Goal: Task Accomplishment & Management: Manage account settings

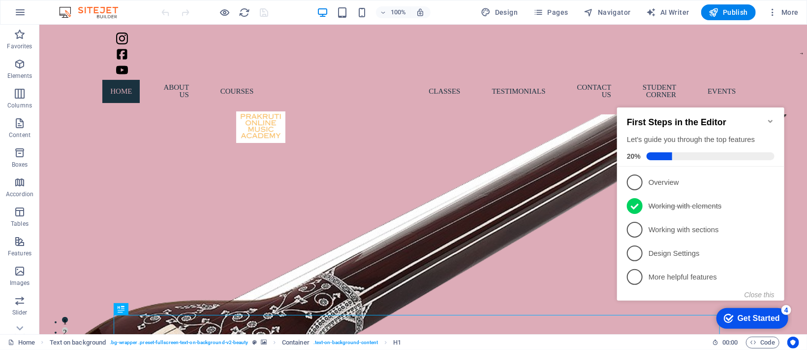
click at [538, 119] on icon "Minimize checklist" at bounding box center [771, 121] width 8 height 8
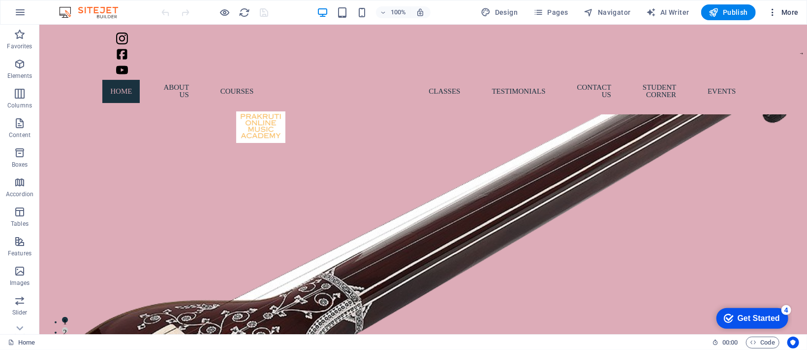
click at [0, 0] on icon "button" at bounding box center [0, 0] width 0 height 0
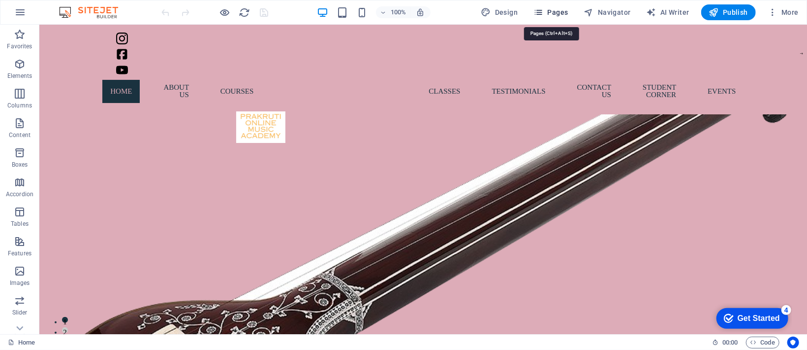
click at [538, 15] on icon "button" at bounding box center [539, 12] width 10 height 10
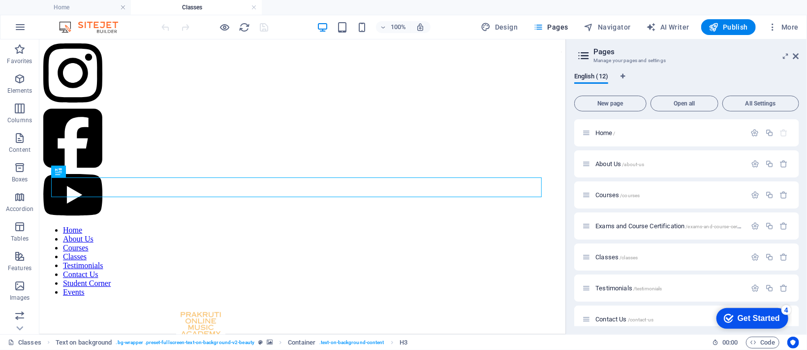
scroll to position [197, 0]
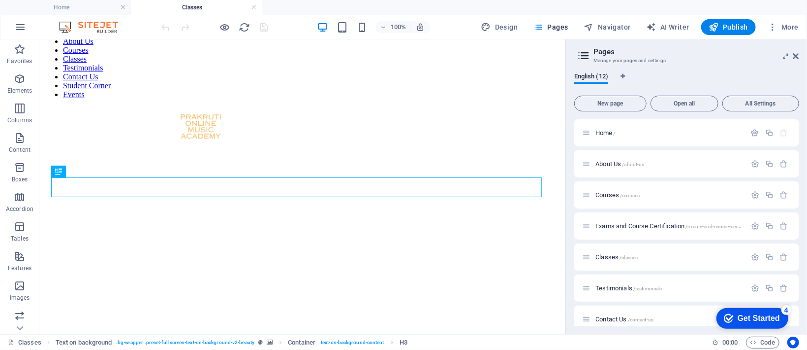
click at [0, 0] on aside "Pages Manage your pages and settings English (12) New page Open all All Setting…" at bounding box center [0, 0] width 0 height 0
click at [0, 0] on icon at bounding box center [0, 0] width 0 height 0
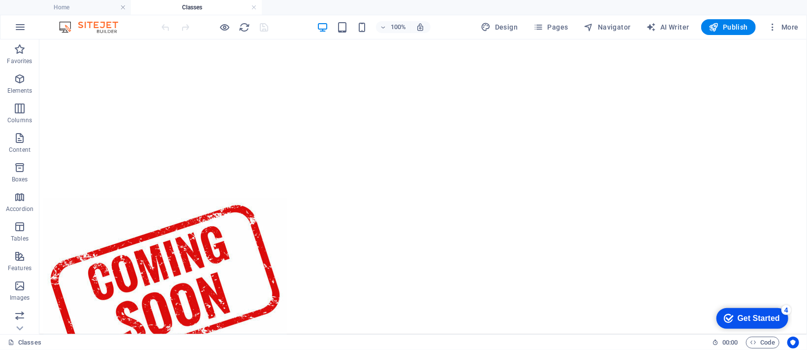
scroll to position [771, 0]
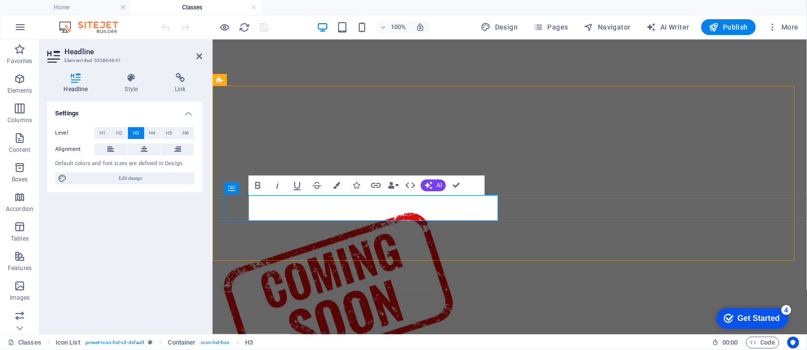
copy h3 "6:30-7:30 pm"
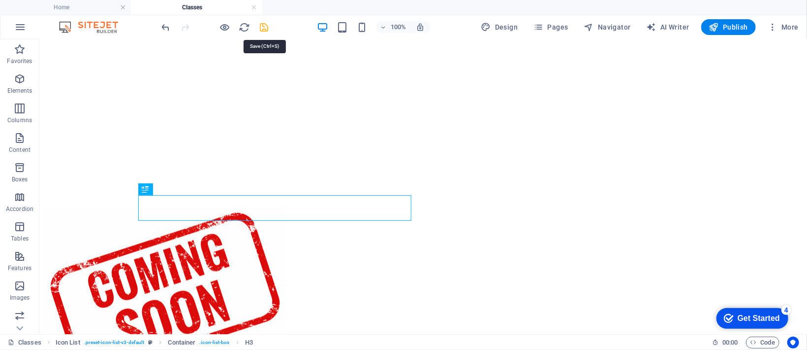
click at [264, 30] on icon "save" at bounding box center [264, 27] width 11 height 11
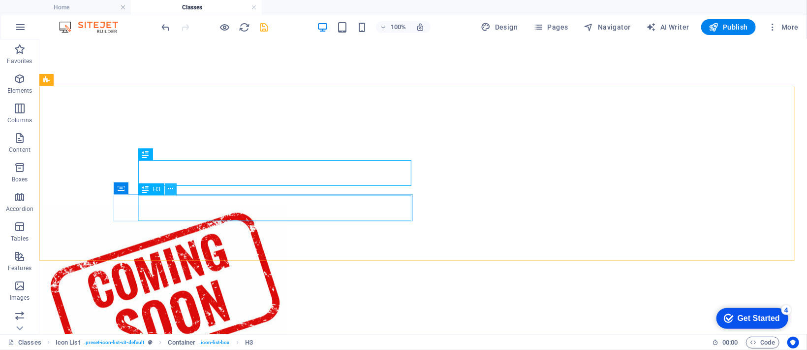
click at [173, 189] on icon at bounding box center [170, 189] width 5 height 10
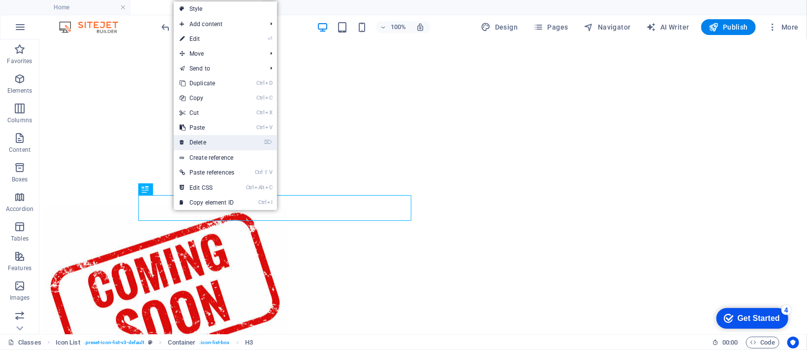
click at [198, 145] on link "⌦ Delete" at bounding box center [207, 142] width 66 height 15
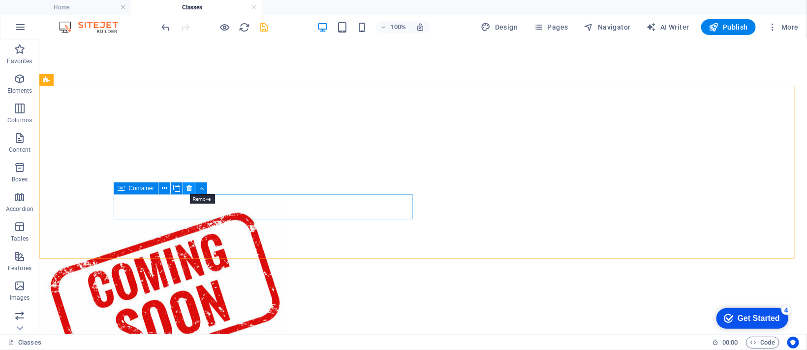
click at [188, 191] on icon at bounding box center [189, 188] width 5 height 10
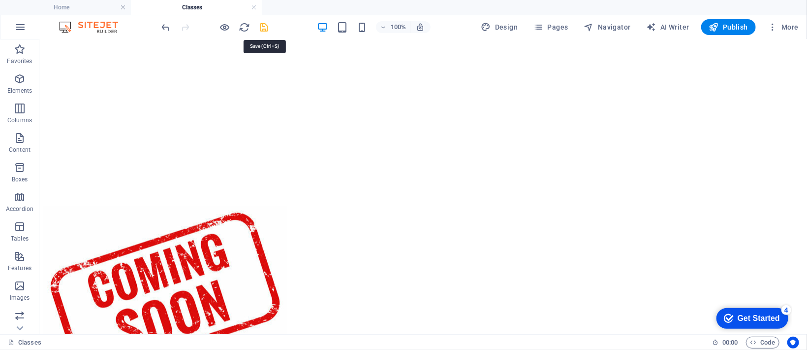
click at [264, 28] on icon "save" at bounding box center [264, 27] width 11 height 11
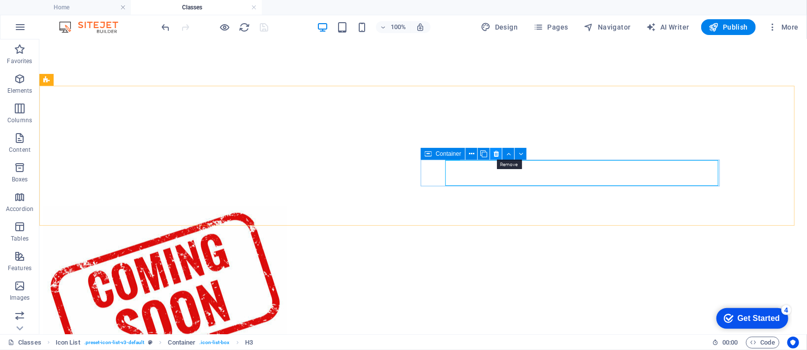
drag, startPoint x: 492, startPoint y: 152, endPoint x: 454, endPoint y: 113, distance: 55.0
click at [493, 152] on button at bounding box center [496, 154] width 12 height 12
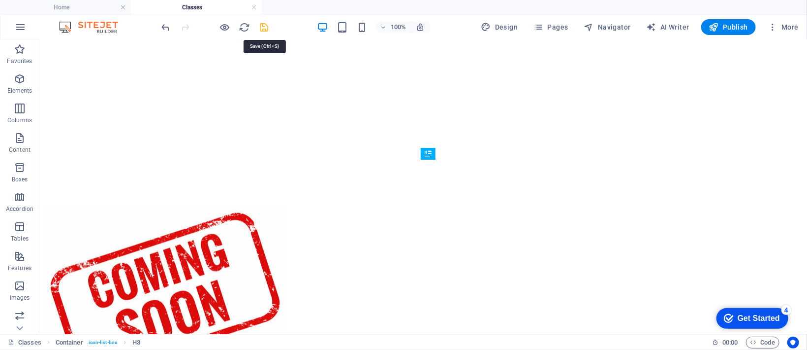
click at [259, 28] on icon "save" at bounding box center [264, 27] width 11 height 11
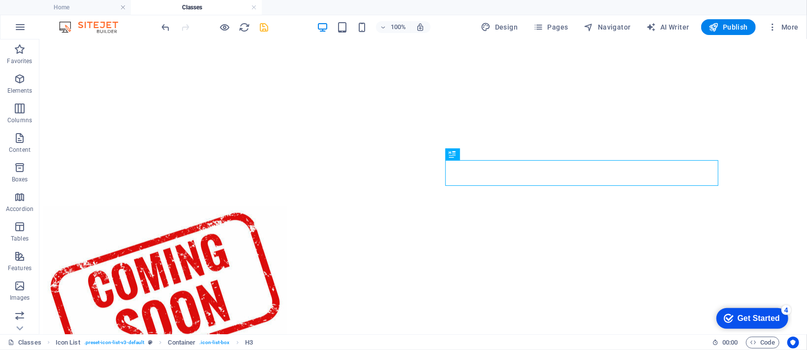
click at [0, 0] on span "save" at bounding box center [0, 0] width 0 height 0
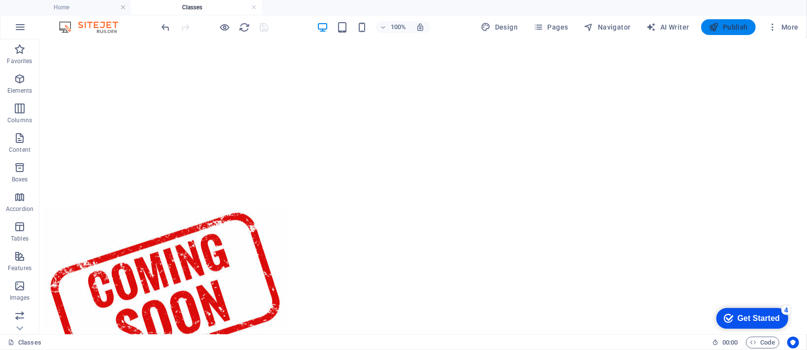
click at [538, 32] on span "Publish" at bounding box center [728, 27] width 39 height 10
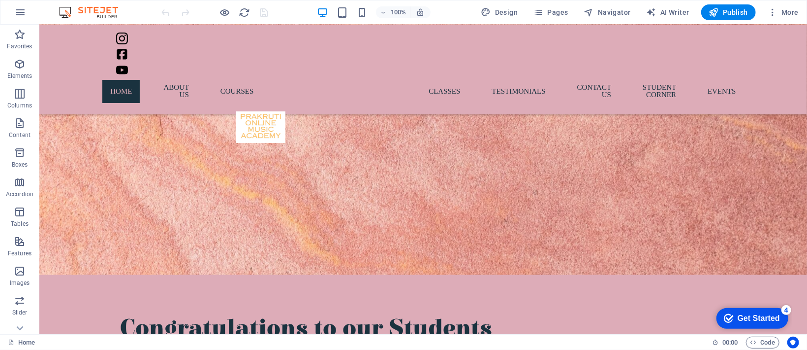
scroll to position [2937, 0]
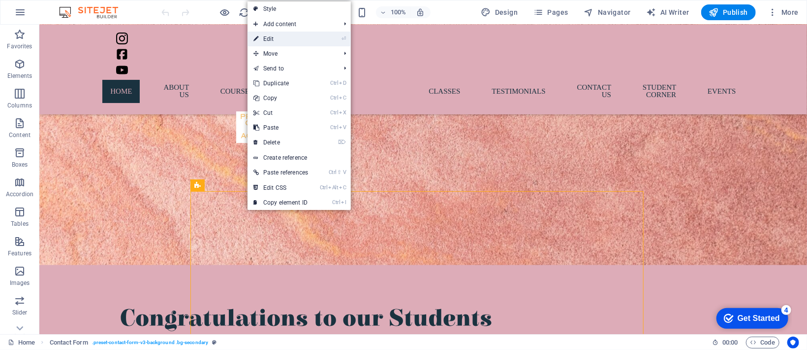
click at [280, 44] on link "⏎ Edit" at bounding box center [281, 39] width 66 height 15
select select "%"
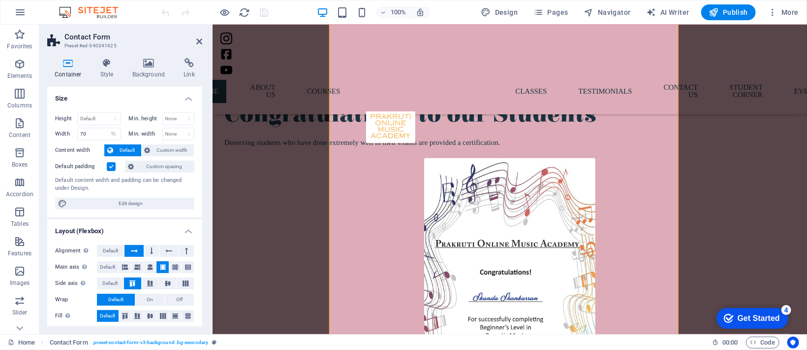
scroll to position [3114, 0]
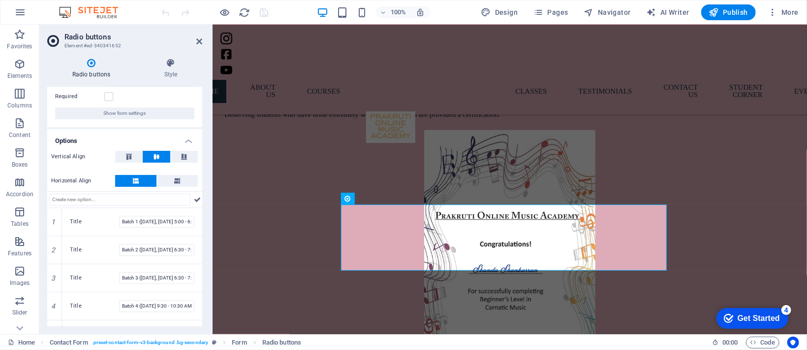
scroll to position [38, 0]
click at [55, 233] on icon at bounding box center [54, 249] width 4 height 6
type input "Batch 3 ([DATE], [DATE] 6:30 - 7:30 PM)"
type input "Batch 4 ([DATE] 9:30 - 10:30 AM &amp; [DATE] 10:00 - 11:00 AM)"
type input "Batch 5 ([DATE] 6:30 - 7:30 PM &amp; [DATE] 5:00 - 6:00 PM)"
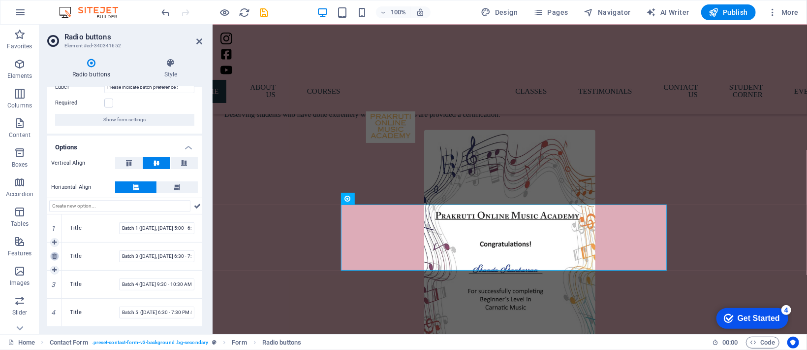
scroll to position [31, 0]
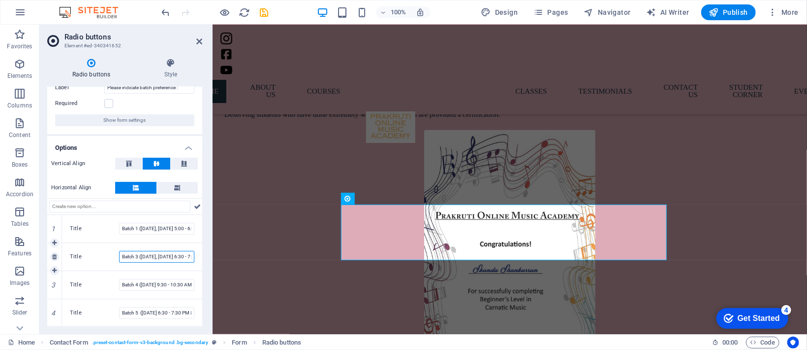
click at [138, 233] on input "Batch 3 ([DATE], [DATE] 6:30 - 7:30 PM)" at bounding box center [156, 257] width 75 height 12
click at [137, 233] on input "Batch 3 ([DATE], [DATE] 6:30 - 7:30 PM)" at bounding box center [156, 257] width 75 height 12
type input "Batch 2 ([DATE], [DATE] 6:30 - 7:30 PM)"
click at [146, 233] on input "Batch 4 ([DATE] 9:30 - 10:30 AM &amp; [DATE] 10:00 - 11:00 AM)" at bounding box center [156, 285] width 75 height 12
click at [164, 233] on input "Batch 4 ([DATE] 9:30 - 10:30 AM &amp; [DATE] 10:00 - 11:00 AM)" at bounding box center [156, 285] width 75 height 12
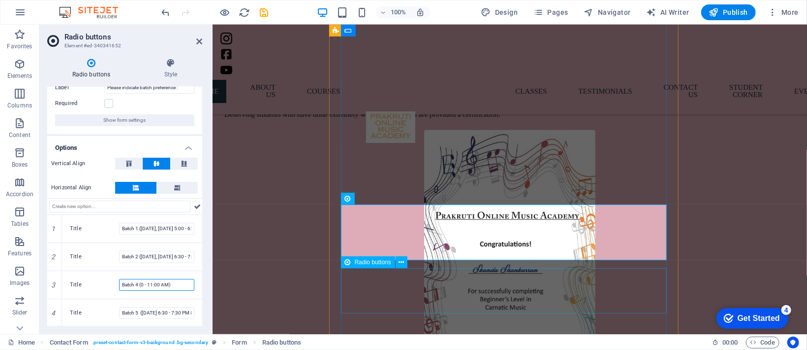
scroll to position [0, 0]
paste input "[DATE], [DATE]: 6:30-7:30 pm"
type input "Batch 3 ([DATE], [DATE]: 6:30-7:30 pm)"
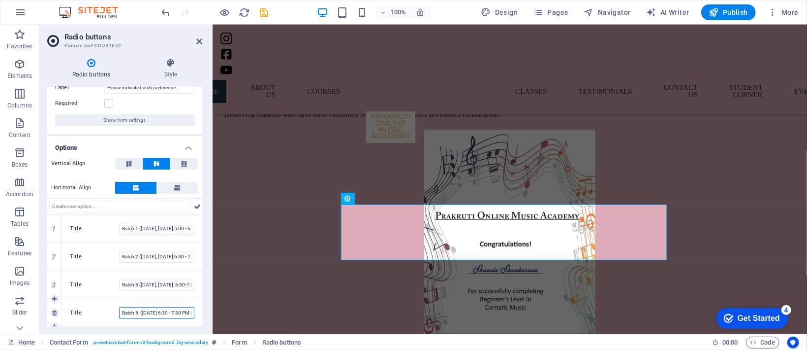
click at [166, 233] on input "Batch 5 ([DATE] 6:30 - 7:30 PM &amp; [DATE] 5:00 - 6:00 PM)" at bounding box center [156, 313] width 75 height 12
click at [140, 233] on input "Batch 5 ([DATE] 6:30 - 7:30 PM &amp; [DATE] 5:00 - 6:00 PM)" at bounding box center [156, 313] width 75 height 12
paste input "[DATE], [DATE]: 10-11 am"
drag, startPoint x: 153, startPoint y: 311, endPoint x: 136, endPoint y: 253, distance: 60.9
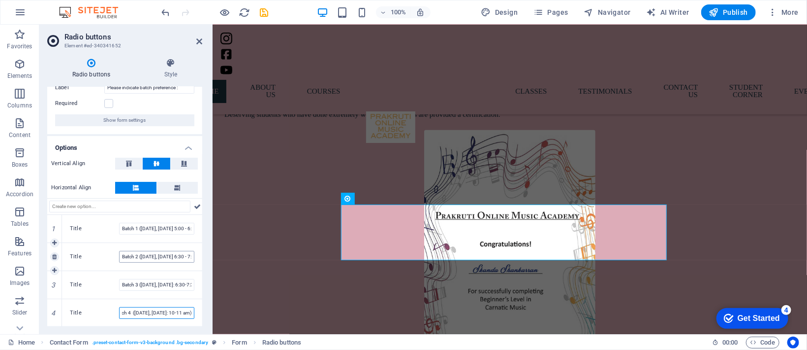
click at [136, 233] on div "1 Title Batch 1 ([DATE], [DATE] 5:00 - 6:00 PM) 2 Title Batch 2 ([DATE], [DATE]…" at bounding box center [124, 271] width 155 height 112
type input "Batch 4 ([DATE], [DATE]: 10-11 am)"
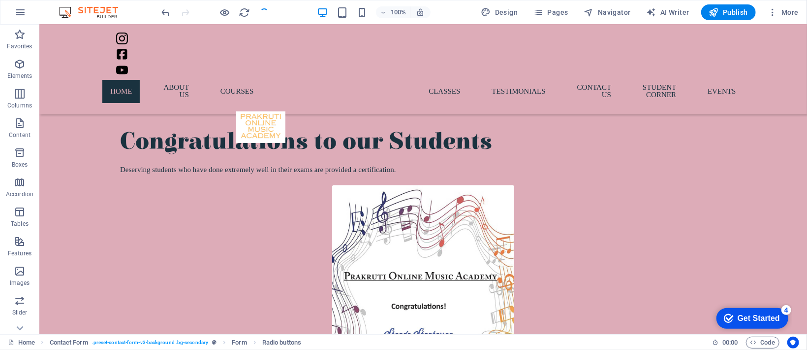
scroll to position [3242, 0]
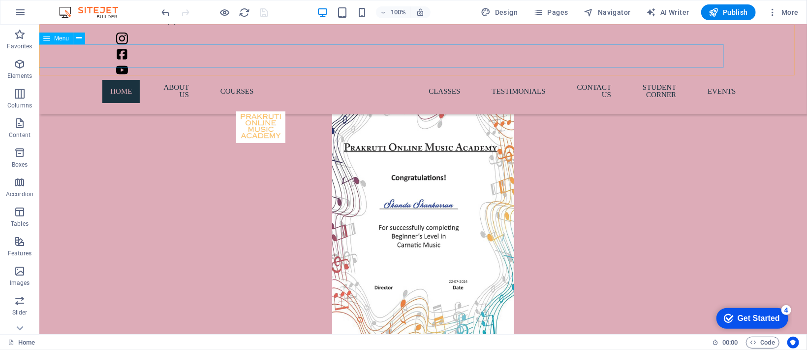
click at [116, 75] on nav "Home About Us Courses Classes Testimonials Contact Us Student Corner Events" at bounding box center [423, 90] width 614 height 31
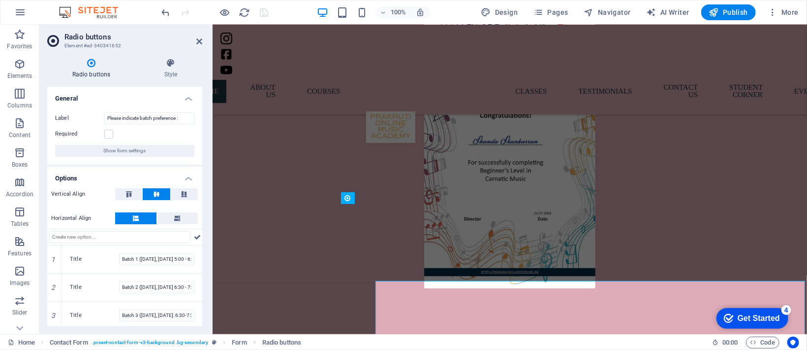
scroll to position [3114, 0]
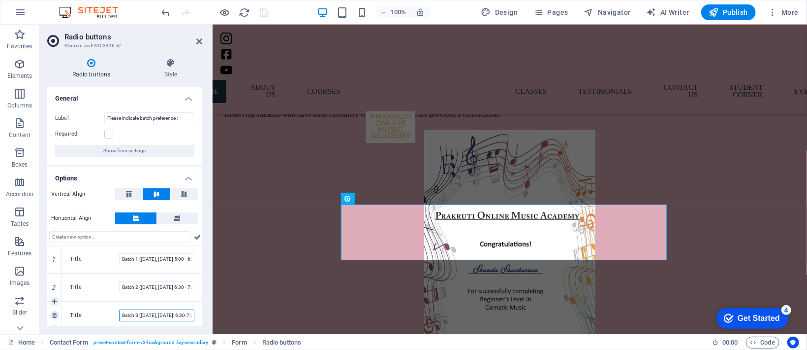
click at [174, 233] on input "Batch 3 ([DATE], [DATE]: 6:30-7:30 pm)" at bounding box center [156, 315] width 75 height 12
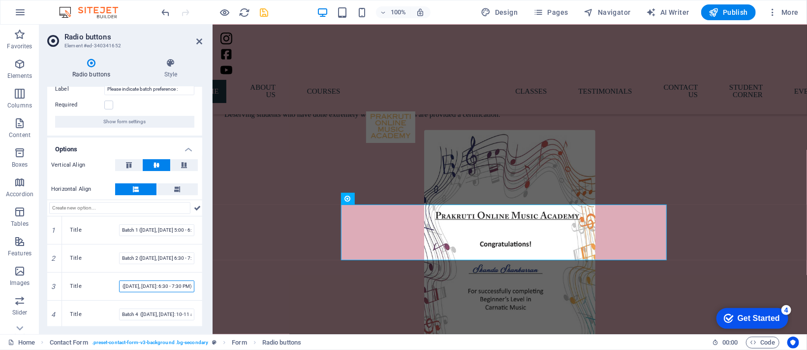
scroll to position [31, 0]
type input "Batch 3 ([DATE], [DATE]: 6:30 - 7:30 PM)"
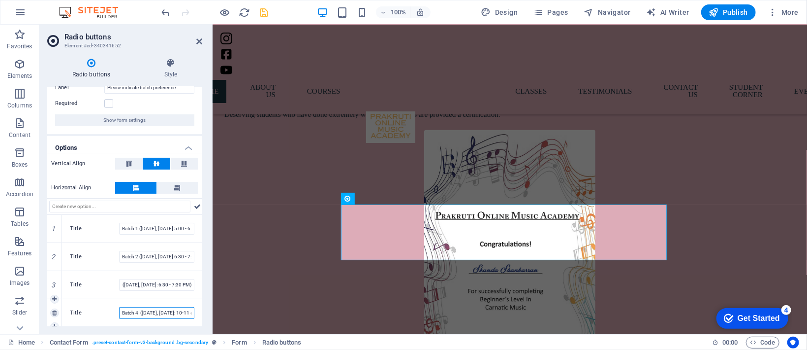
click at [163, 233] on input "Batch 4 ([DATE], [DATE]: 10-11 am)" at bounding box center [156, 313] width 75 height 12
type input "Batch 4 ([DATE], [DATE]: 10:00 - 11:00 AM)"
click at [264, 12] on icon "save" at bounding box center [264, 12] width 11 height 11
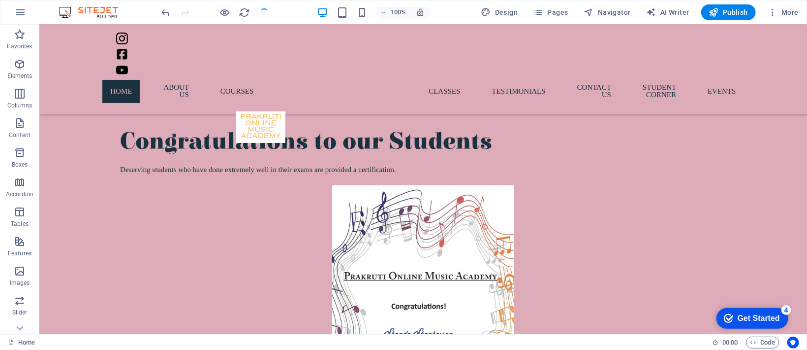
scroll to position [3242, 0]
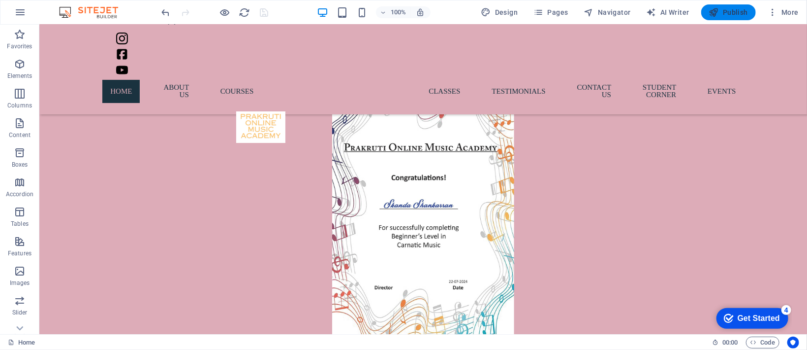
click at [538, 10] on span "Publish" at bounding box center [728, 12] width 39 height 10
